Goal: Transaction & Acquisition: Purchase product/service

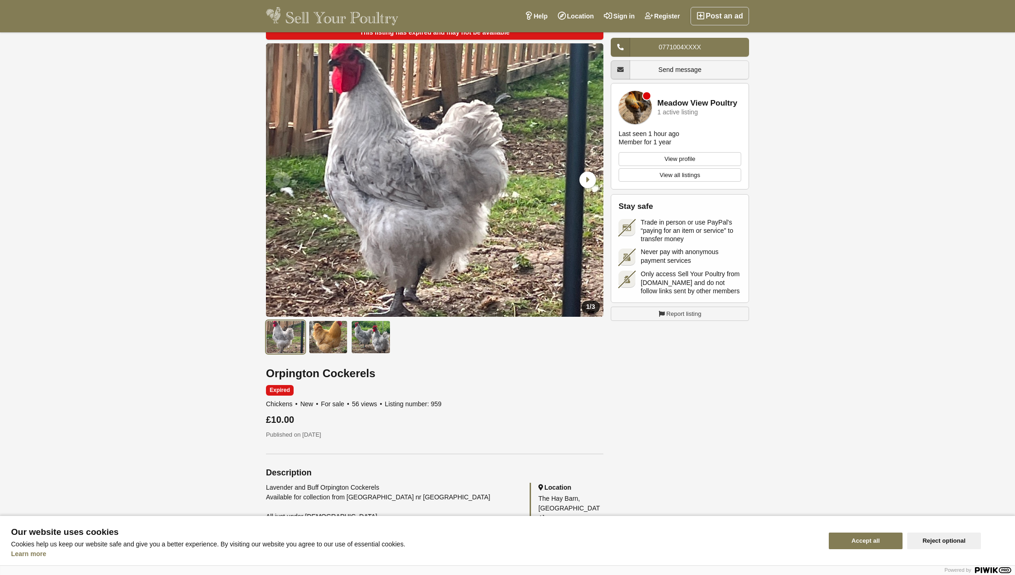
scroll to position [37, 0]
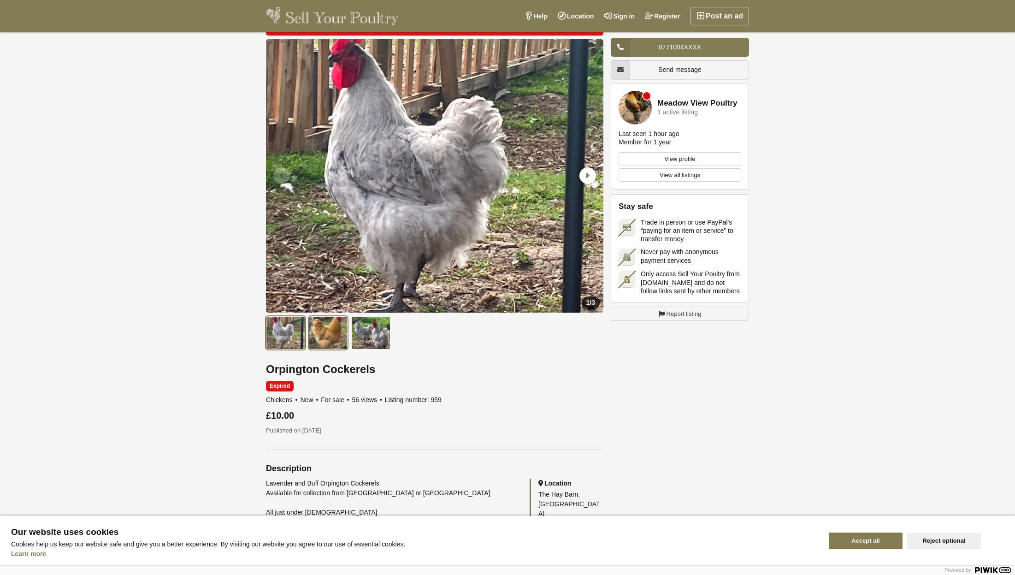
click at [326, 332] on img at bounding box center [328, 332] width 39 height 33
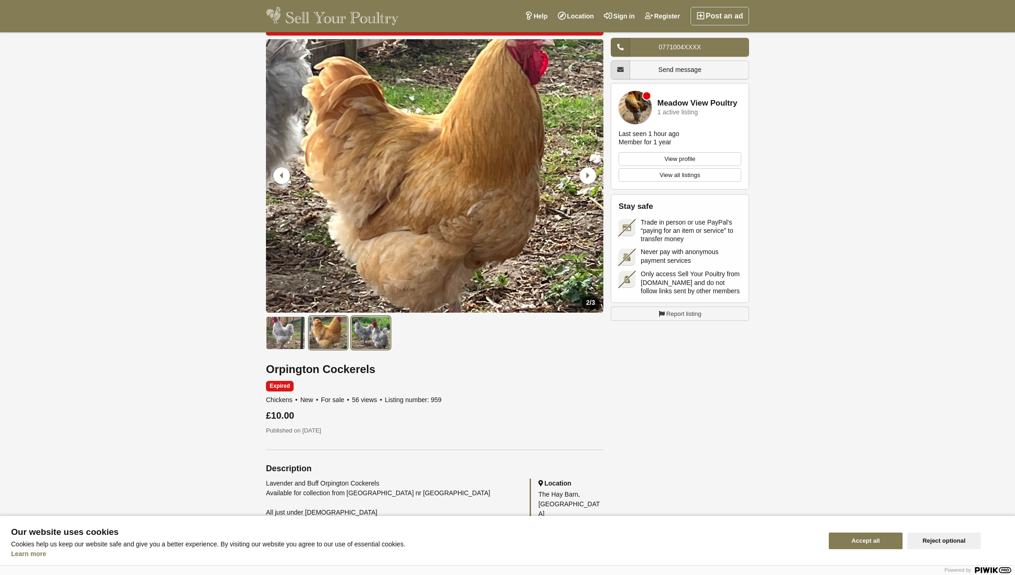
click at [380, 336] on img at bounding box center [370, 332] width 39 height 33
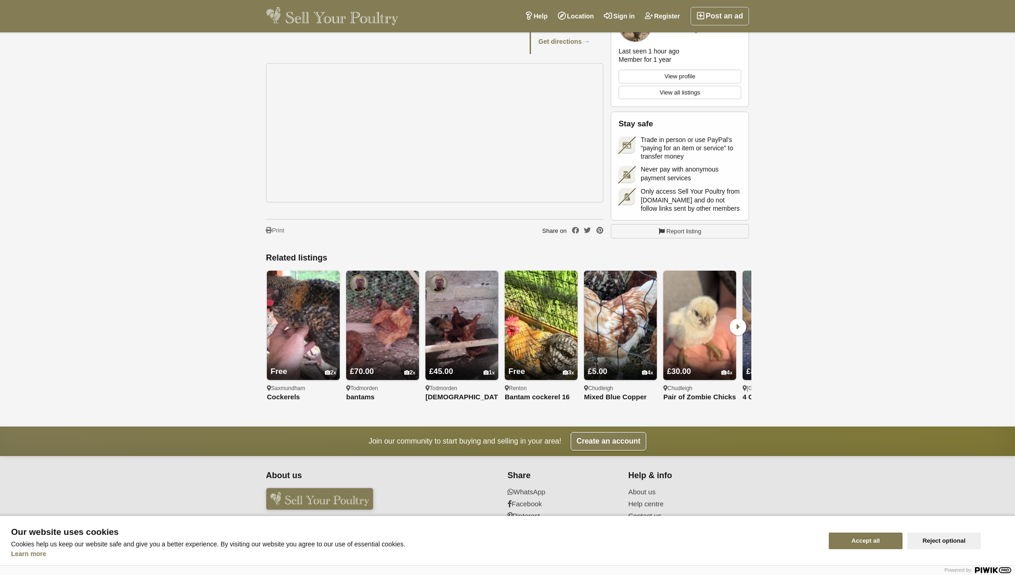
scroll to position [582, 0]
click at [292, 300] on img at bounding box center [303, 325] width 73 height 109
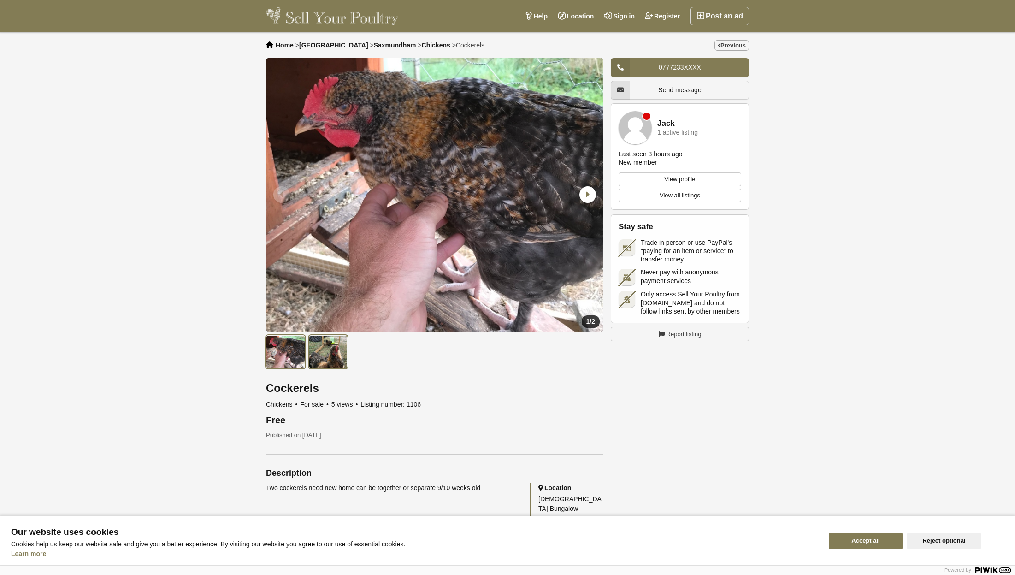
click at [333, 358] on img at bounding box center [328, 351] width 39 height 33
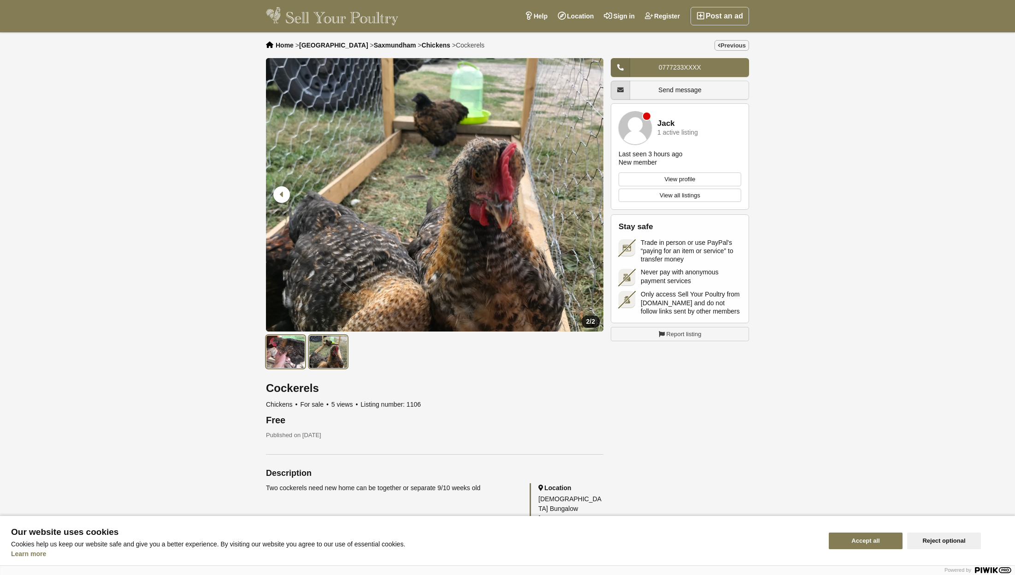
click at [281, 349] on img at bounding box center [285, 351] width 39 height 33
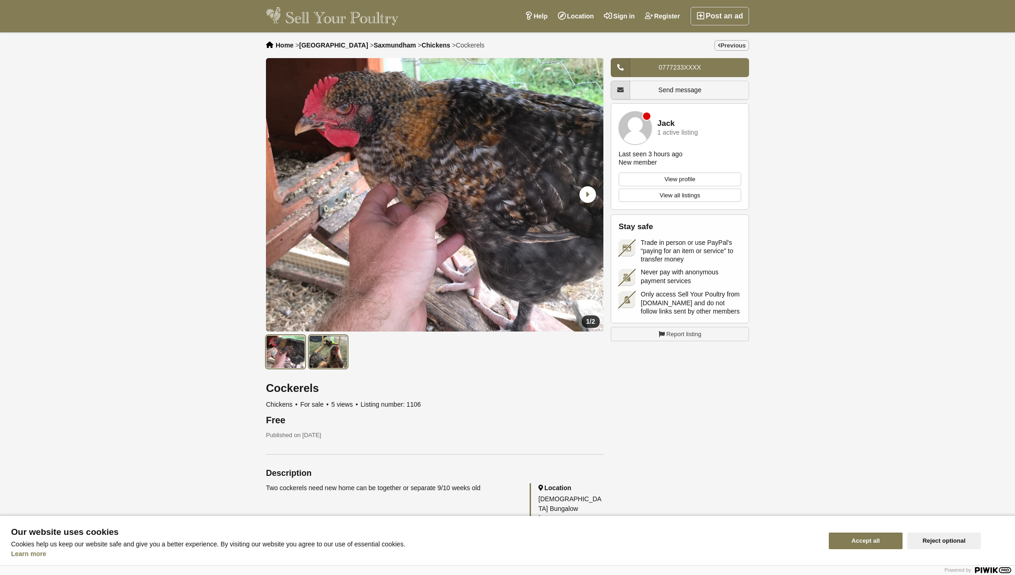
click at [325, 350] on img at bounding box center [328, 351] width 39 height 33
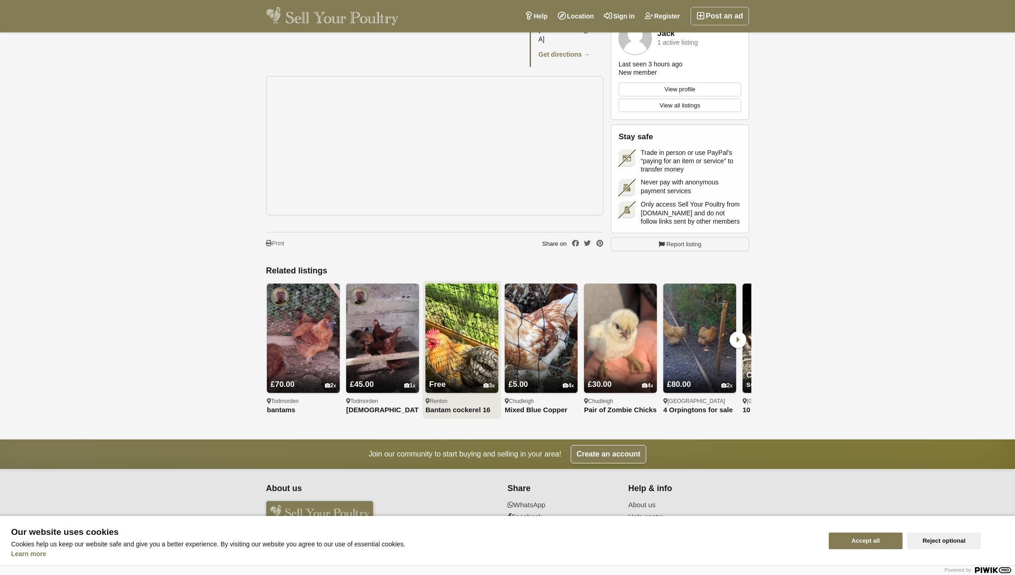
scroll to position [546, 0]
click at [460, 325] on img at bounding box center [462, 338] width 73 height 109
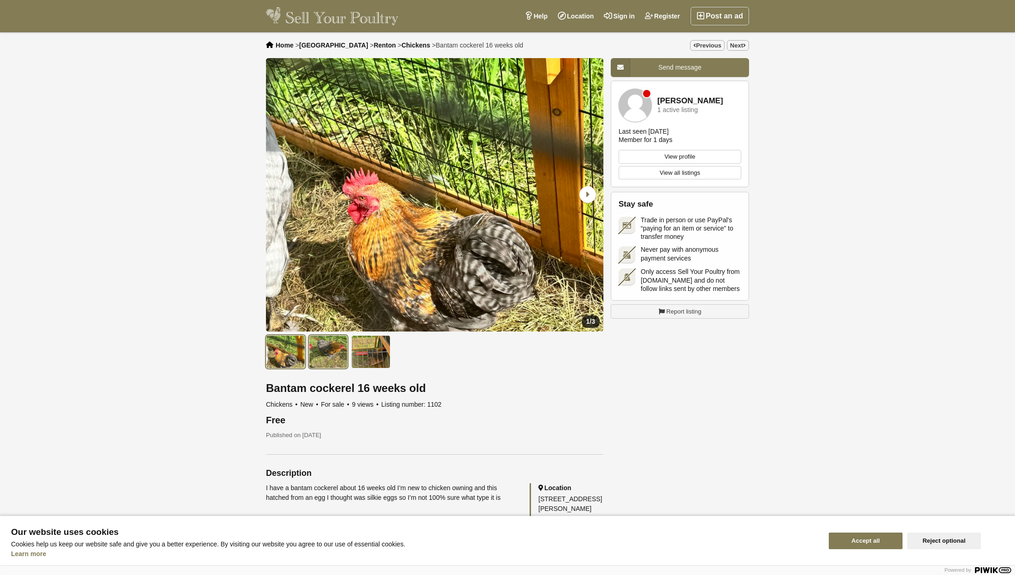
click at [323, 354] on img at bounding box center [328, 351] width 39 height 33
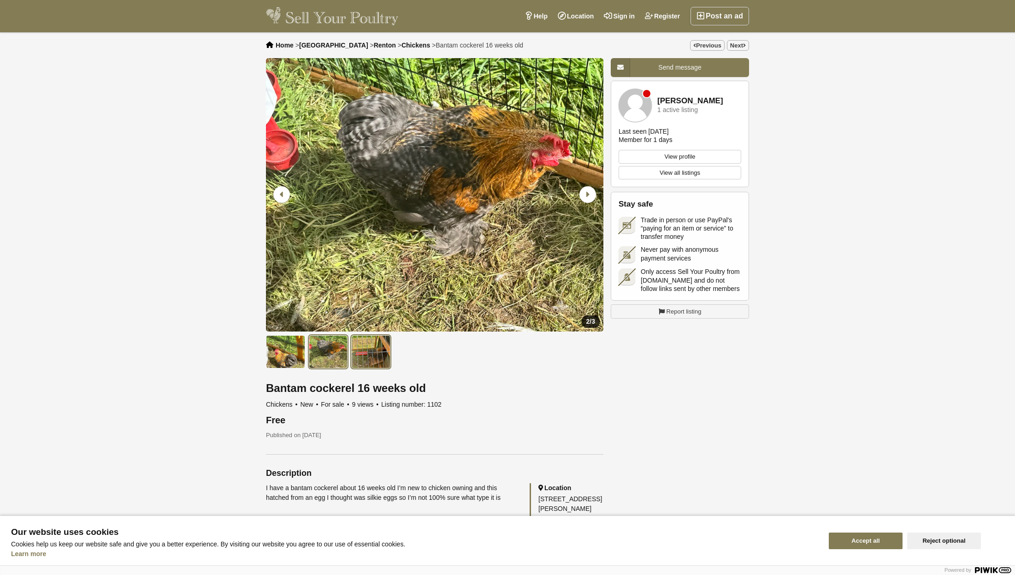
click at [383, 355] on img at bounding box center [370, 351] width 39 height 33
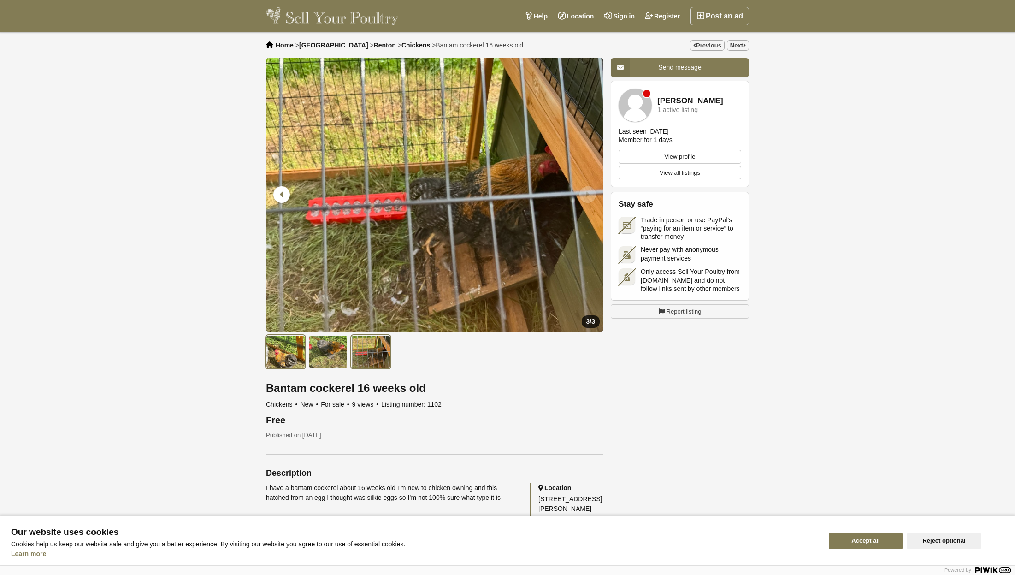
click at [281, 349] on img at bounding box center [285, 351] width 39 height 33
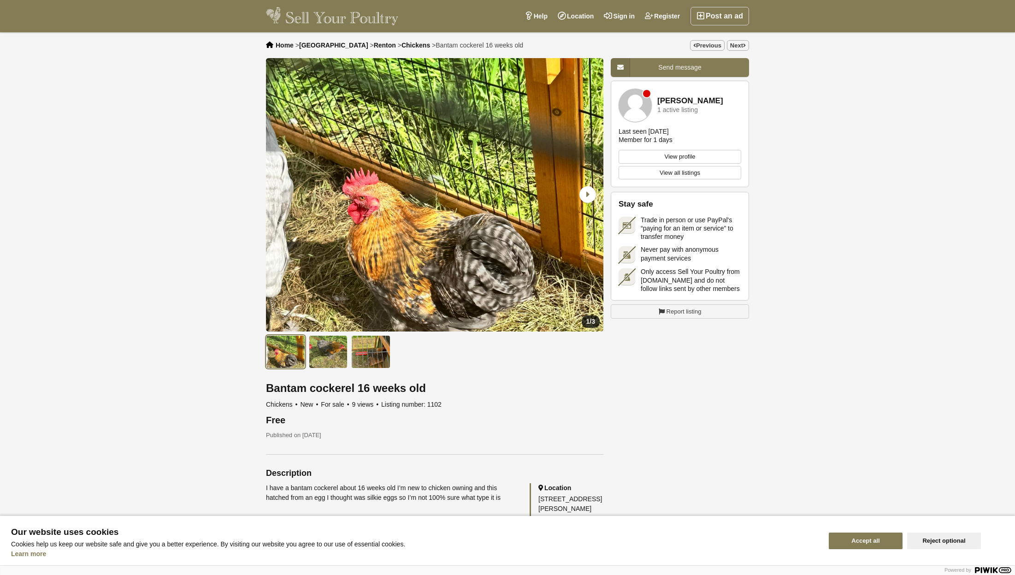
click at [279, 41] on span "Home" at bounding box center [285, 44] width 18 height 7
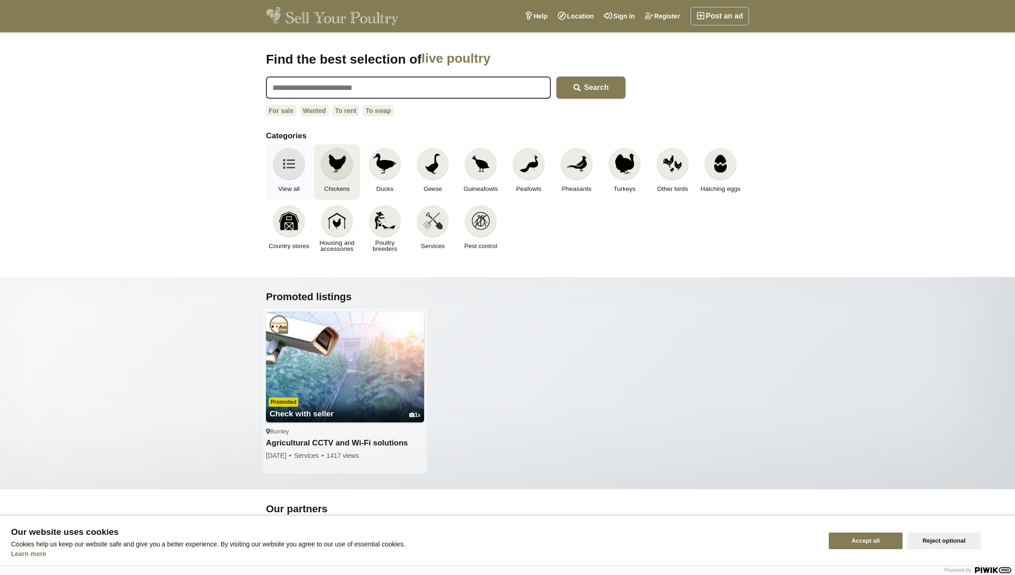
click at [338, 171] on img at bounding box center [337, 164] width 20 height 20
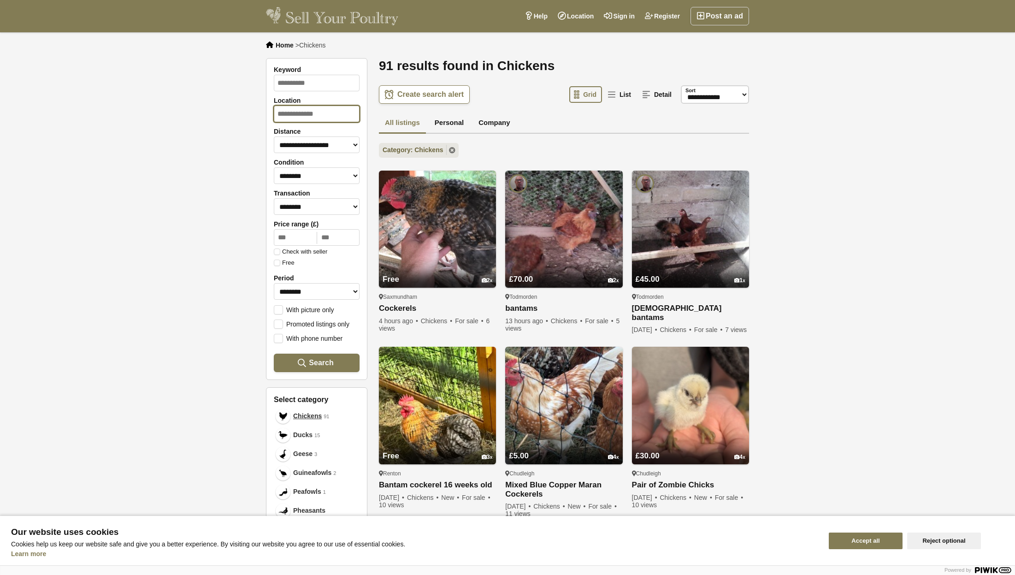
click at [329, 114] on input "Location" at bounding box center [317, 114] width 86 height 17
type input "**********"
drag, startPoint x: 304, startPoint y: 129, endPoint x: 300, endPoint y: 136, distance: 7.4
click at [302, 136] on div "Bridgnorth England" at bounding box center [317, 140] width 86 height 32
click at [324, 361] on span "Search" at bounding box center [321, 362] width 24 height 9
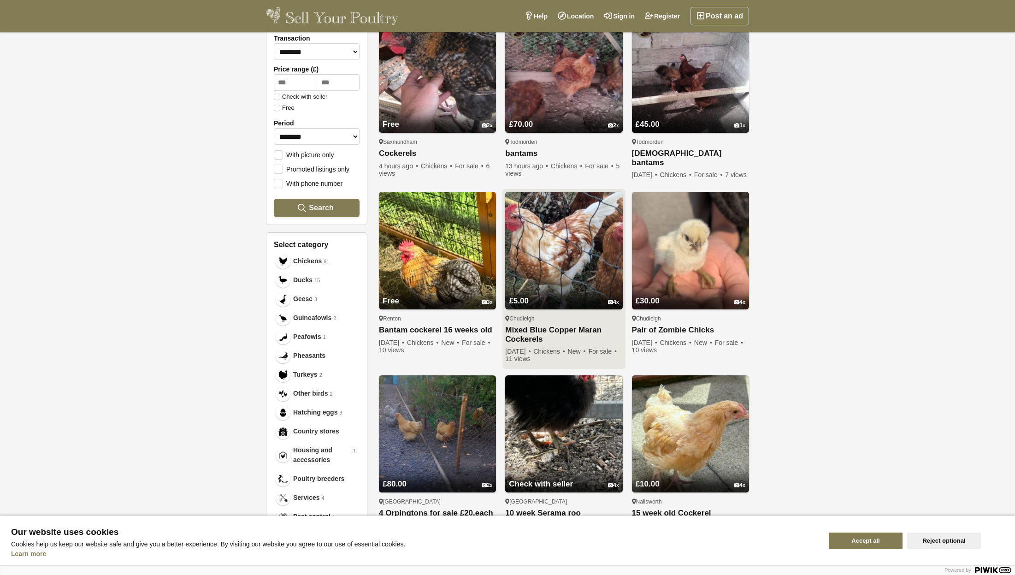
scroll to position [155, 0]
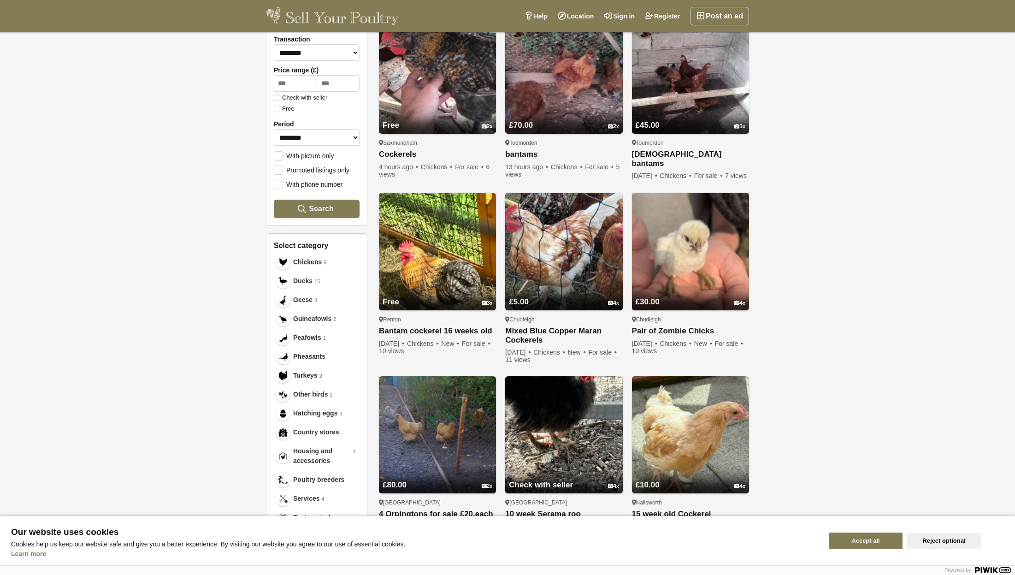
click at [862, 538] on button "Accept all" at bounding box center [866, 541] width 74 height 17
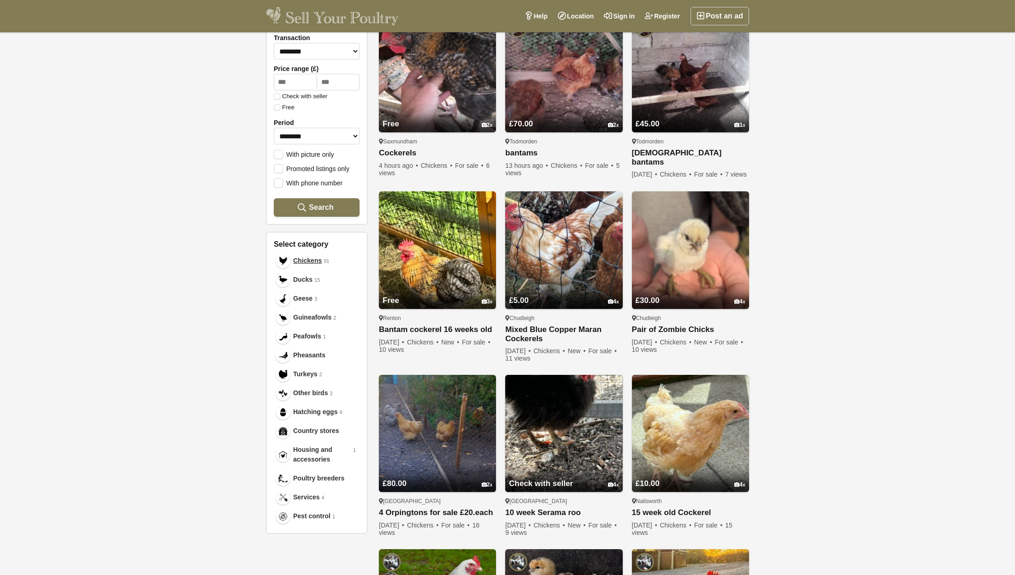
scroll to position [155, 0]
click at [550, 257] on img at bounding box center [563, 249] width 117 height 117
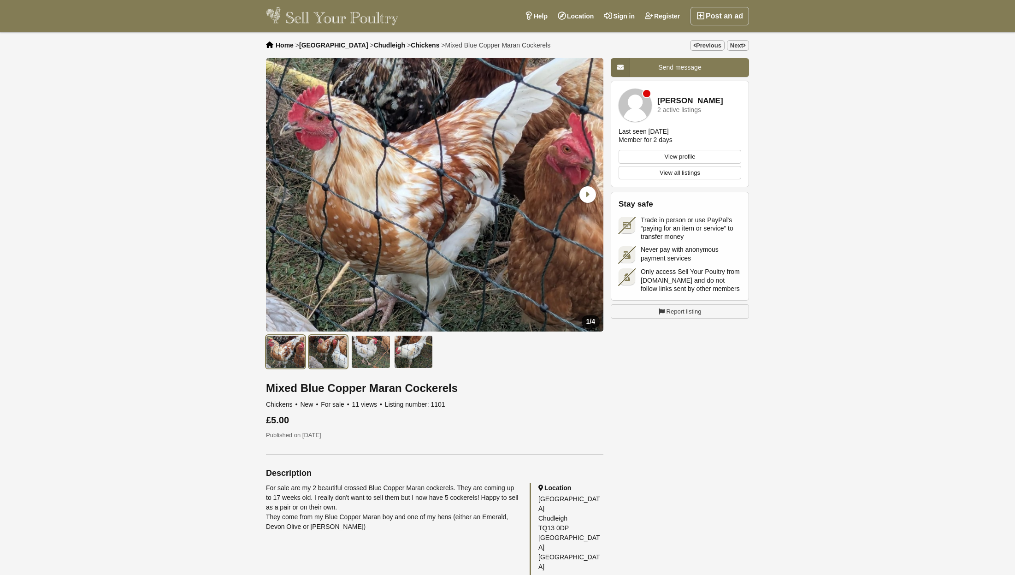
click at [323, 358] on img at bounding box center [328, 351] width 39 height 33
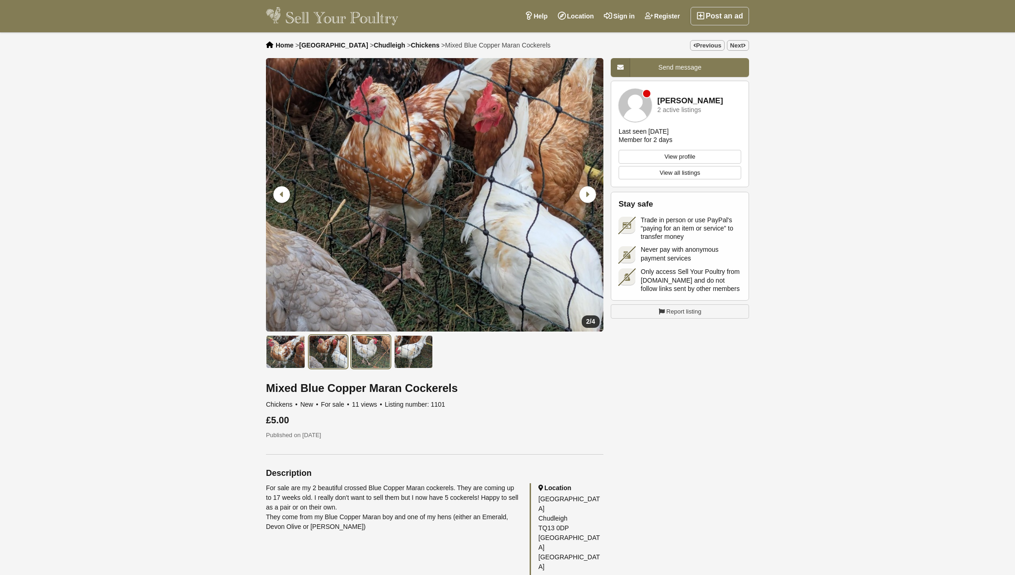
click at [359, 355] on img at bounding box center [370, 351] width 39 height 33
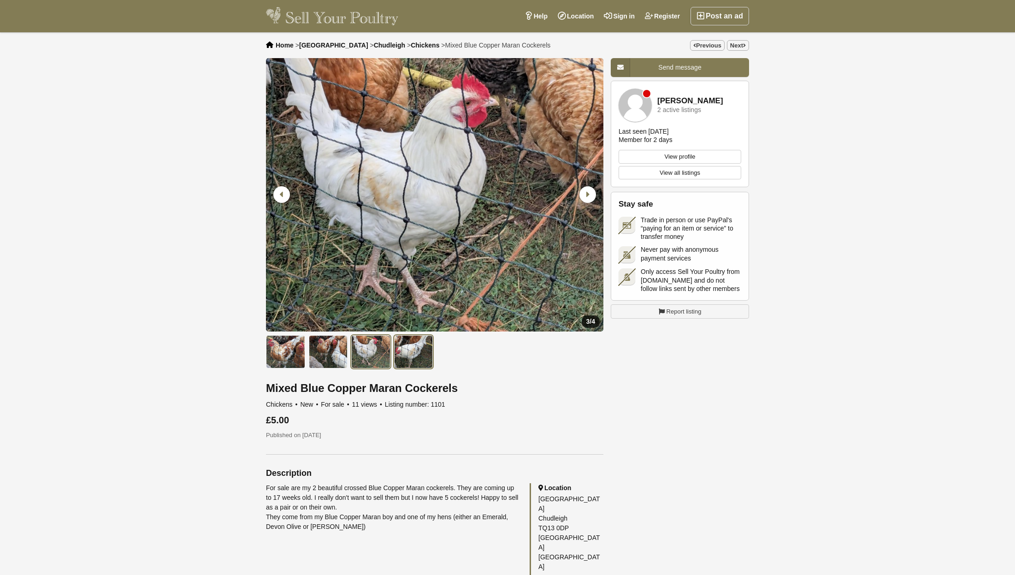
click at [424, 359] on img at bounding box center [413, 351] width 39 height 33
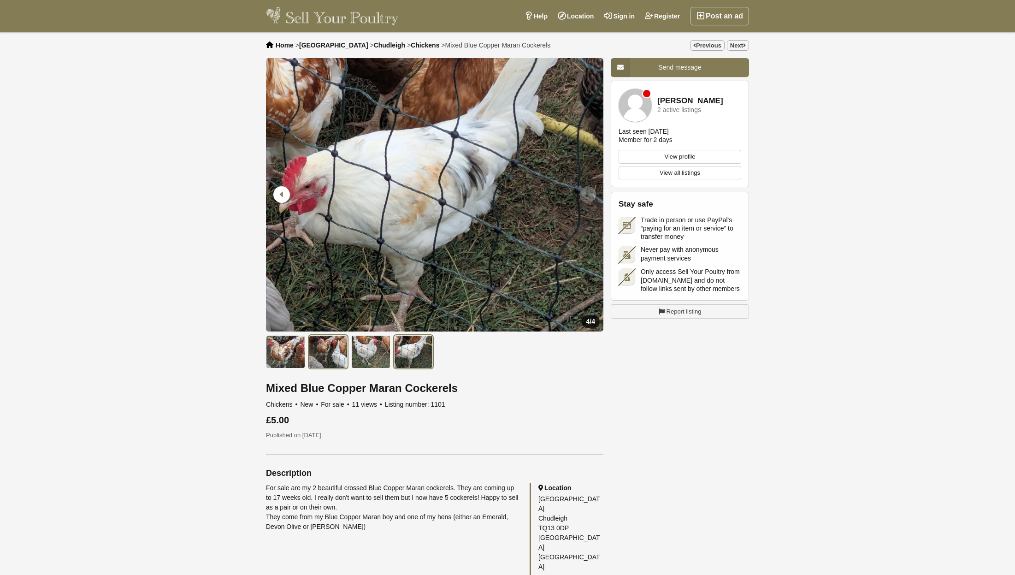
click at [332, 352] on img at bounding box center [328, 351] width 39 height 33
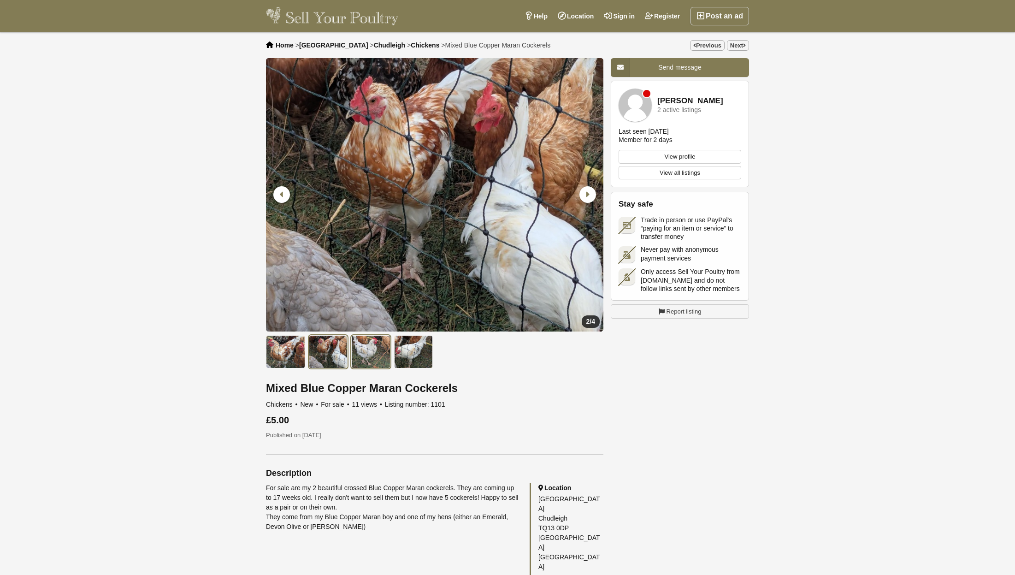
click at [370, 355] on img at bounding box center [370, 351] width 39 height 33
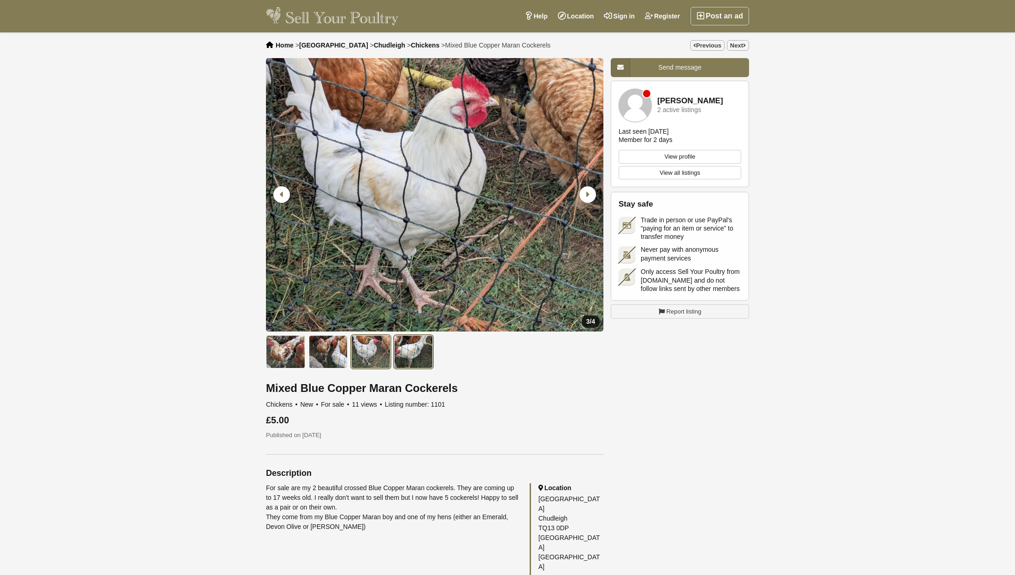
click at [411, 356] on img at bounding box center [413, 351] width 39 height 33
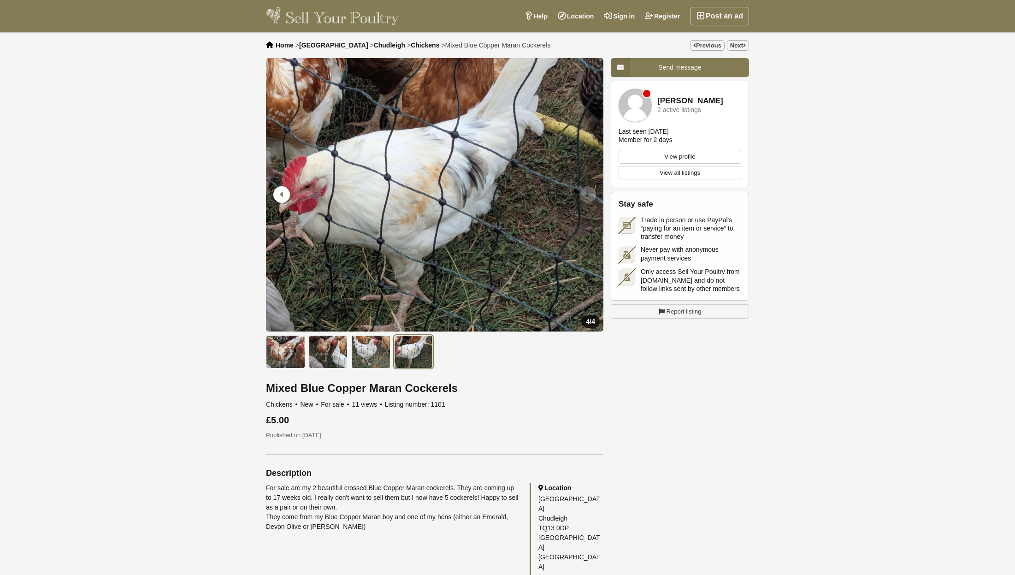
click at [284, 47] on span "Home" at bounding box center [285, 44] width 18 height 7
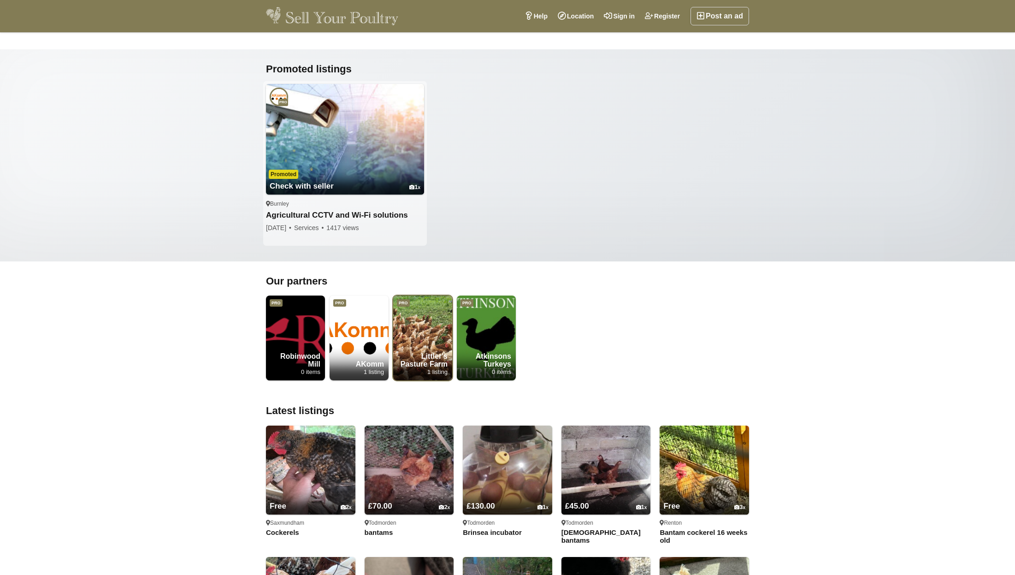
scroll to position [229, 0]
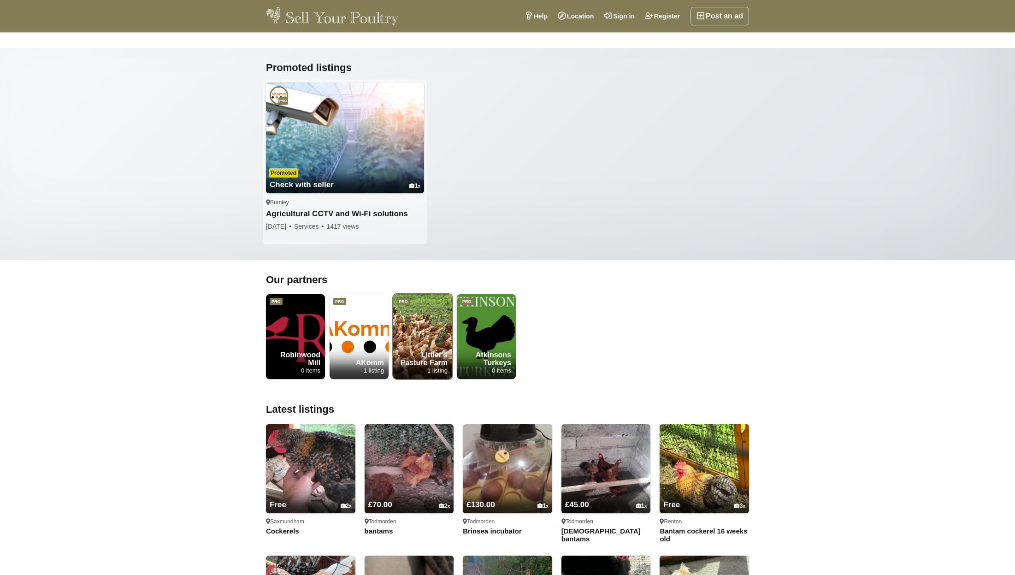
click at [425, 352] on strong "Littler's Pasture Farm" at bounding box center [422, 359] width 59 height 16
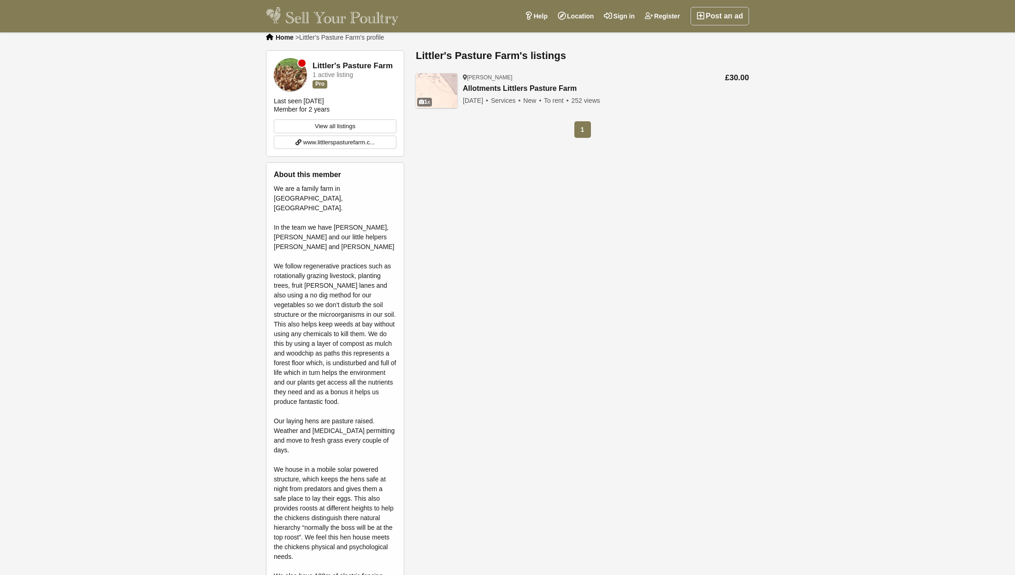
scroll to position [8, 0]
